Goal: Navigation & Orientation: Find specific page/section

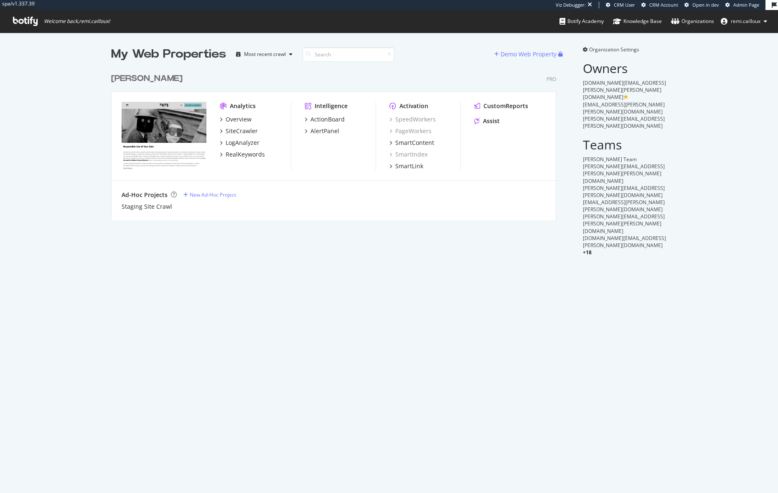
scroll to position [152, 445]
